Goal: Navigation & Orientation: Find specific page/section

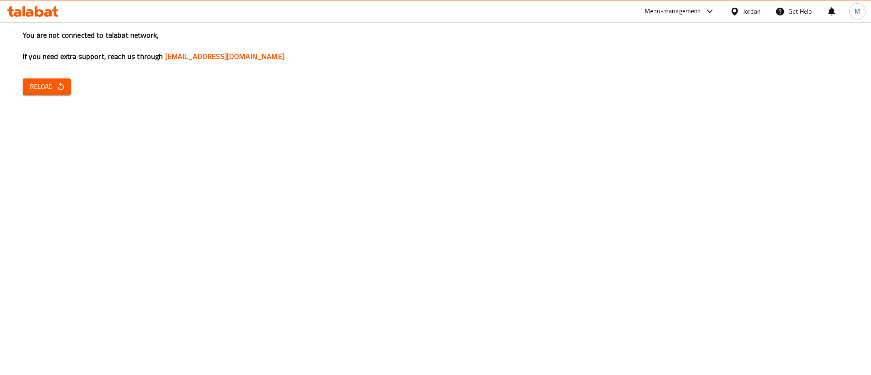
click at [47, 84] on span "Reload" at bounding box center [47, 86] width 34 height 11
click at [54, 97] on div "You are not connected to talabat network, If you need extra support, reach us t…" at bounding box center [435, 187] width 871 height 375
click at [60, 91] on span "Reload" at bounding box center [47, 86] width 34 height 11
